Goal: Information Seeking & Learning: Learn about a topic

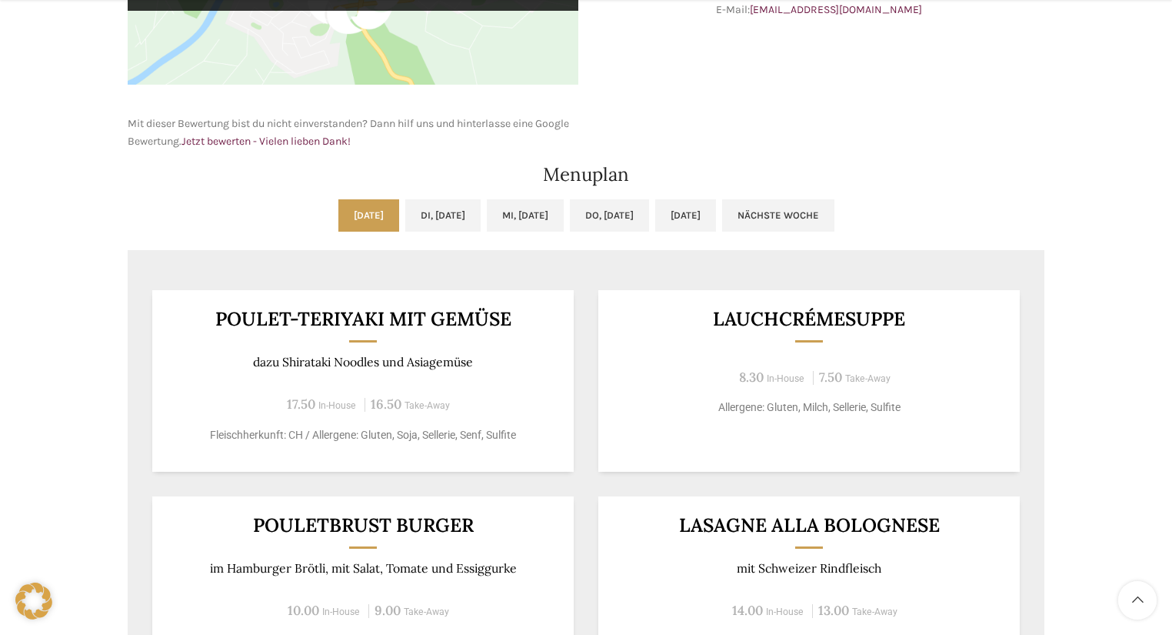
scroll to position [800, 0]
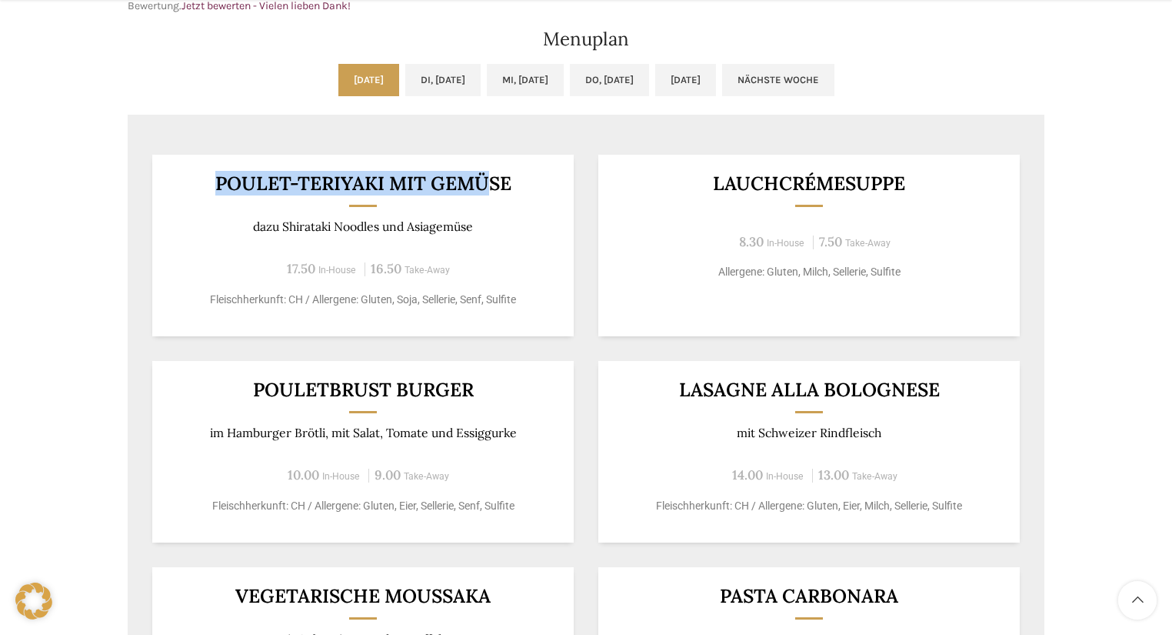
drag, startPoint x: 218, startPoint y: 180, endPoint x: 488, endPoint y: 185, distance: 270.0
click at [488, 185] on h3 "Poulet-Teriyaki mit Gemüse" at bounding box center [364, 183] width 384 height 19
click at [361, 178] on h3 "Poulet-Teriyaki mit Gemüse" at bounding box center [364, 183] width 384 height 19
drag, startPoint x: 215, startPoint y: 181, endPoint x: 530, endPoint y: 185, distance: 314.6
click at [530, 185] on h3 "Poulet-Teriyaki mit Gemüse" at bounding box center [364, 183] width 384 height 19
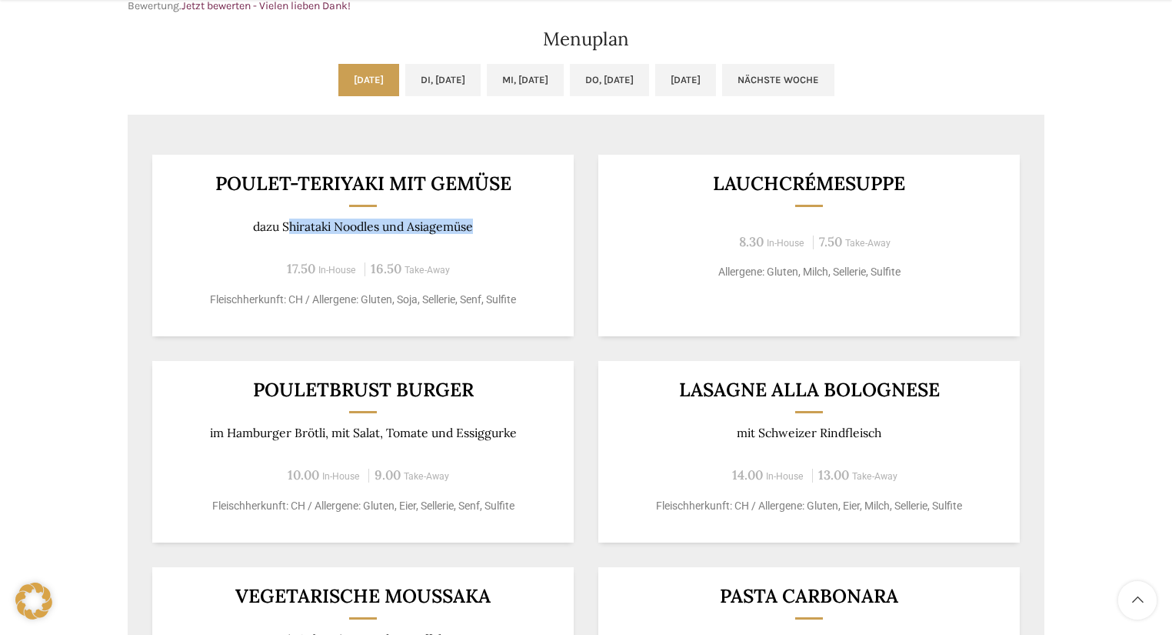
drag, startPoint x: 286, startPoint y: 222, endPoint x: 482, endPoint y: 219, distance: 196.2
click at [482, 219] on p "dazu Shirataki Noodles und Asiagemüse" at bounding box center [364, 226] width 384 height 15
click at [358, 229] on p "dazu Shirataki Noodles und Asiagemüse" at bounding box center [364, 226] width 384 height 15
click at [491, 228] on p "dazu Shirataki Noodles und Asiagemüse" at bounding box center [364, 226] width 384 height 15
drag, startPoint x: 288, startPoint y: 223, endPoint x: 358, endPoint y: 227, distance: 70.1
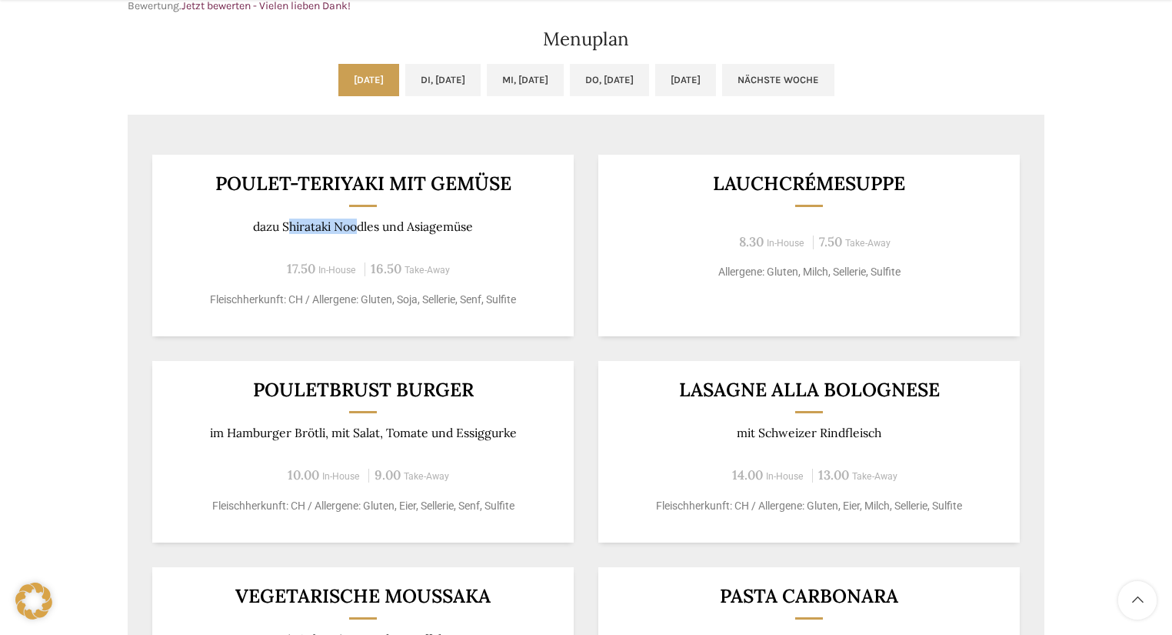
click at [358, 227] on p "dazu Shirataki Noodles und Asiagemüse" at bounding box center [364, 226] width 384 height 15
click at [295, 227] on p "dazu Shirataki Noodles und Asiagemüse" at bounding box center [364, 226] width 384 height 15
click at [378, 223] on p "dazu Shirataki Noodles und Asiagemüse" at bounding box center [364, 226] width 384 height 15
